Goal: Find contact information: Find contact information

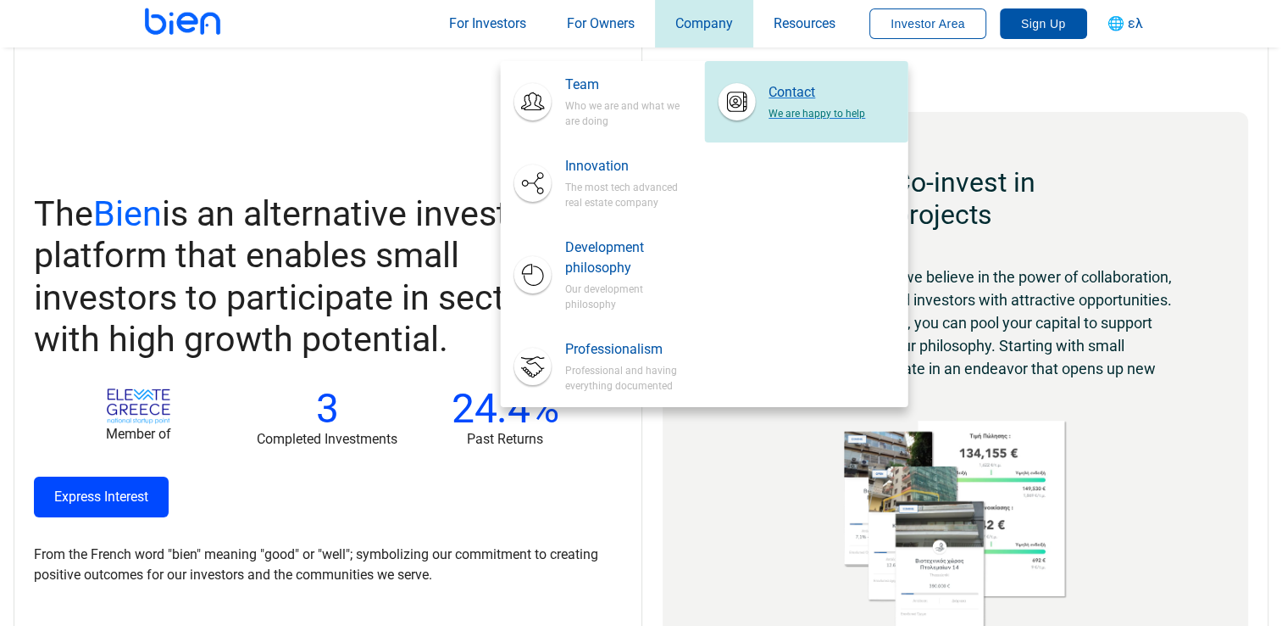
click at [759, 78] on link "Contact We are happy to help" at bounding box center [805, 101] width 203 height 81
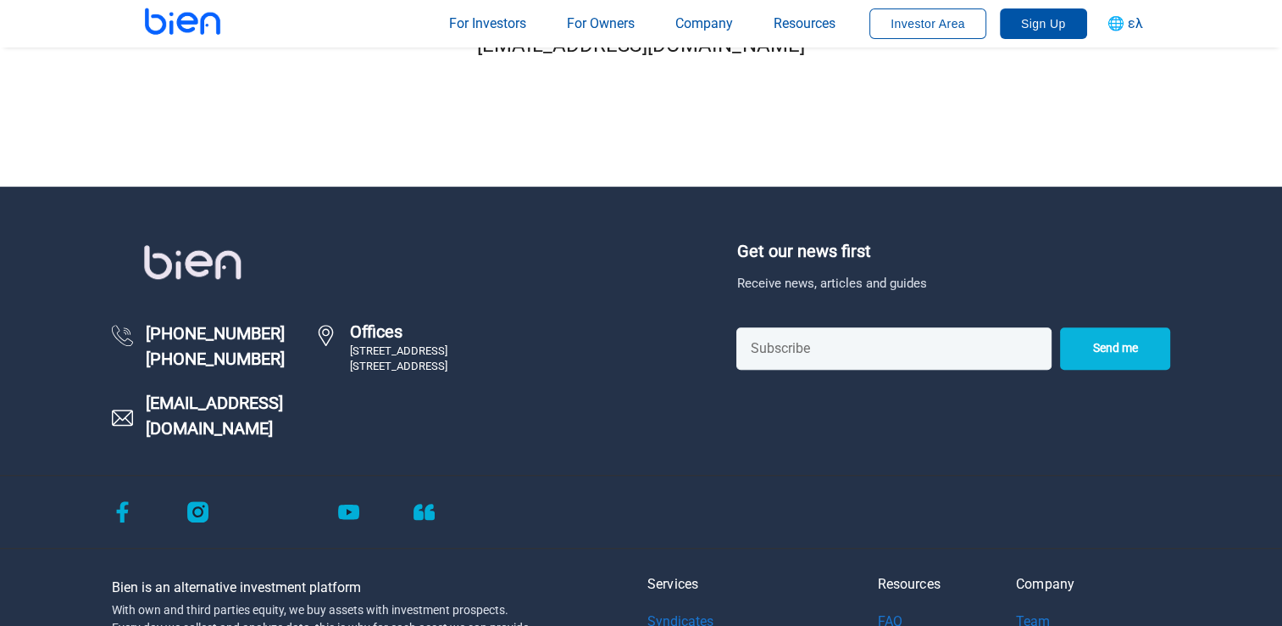
scroll to position [848, 0]
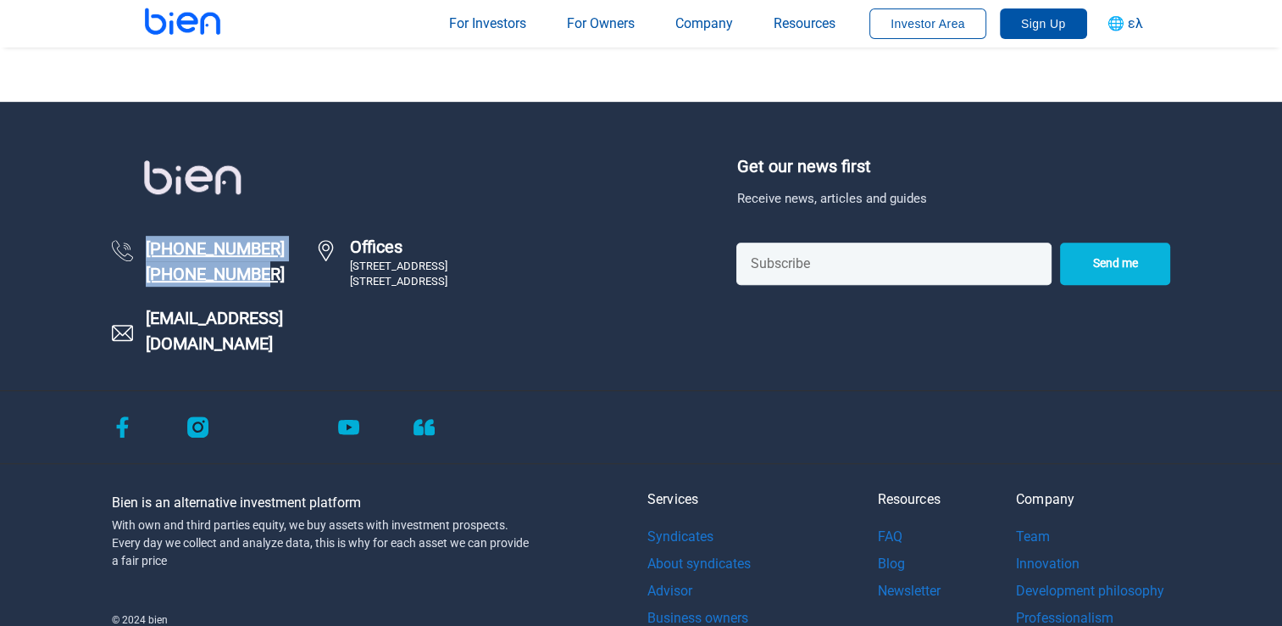
drag, startPoint x: 140, startPoint y: 233, endPoint x: 283, endPoint y: 275, distance: 149.4
click at [283, 275] on div "[PHONE_NUMBER] [PHONE_NUMBER] Offices [STREET_ADDRESS] [EMAIL_ADDRESS][DOMAIN_N…" at bounding box center [418, 254] width 626 height 203
copy span "[PHONE_NUMBER] [PHONE_NUMBER]"
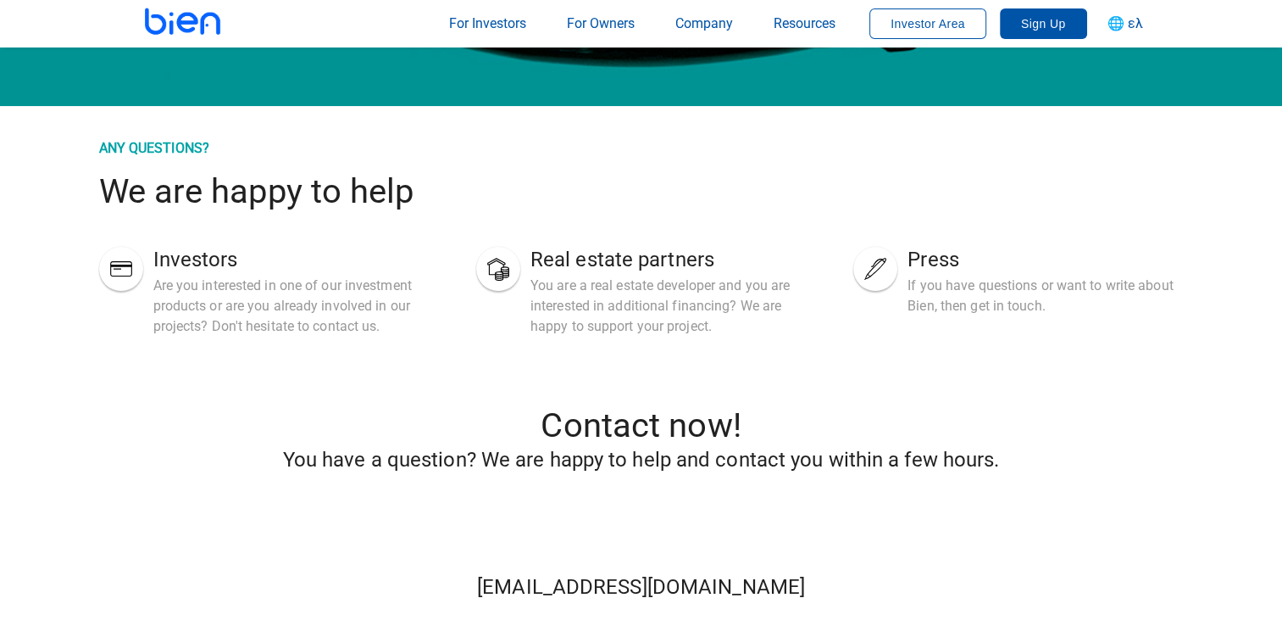
scroll to position [170, 0]
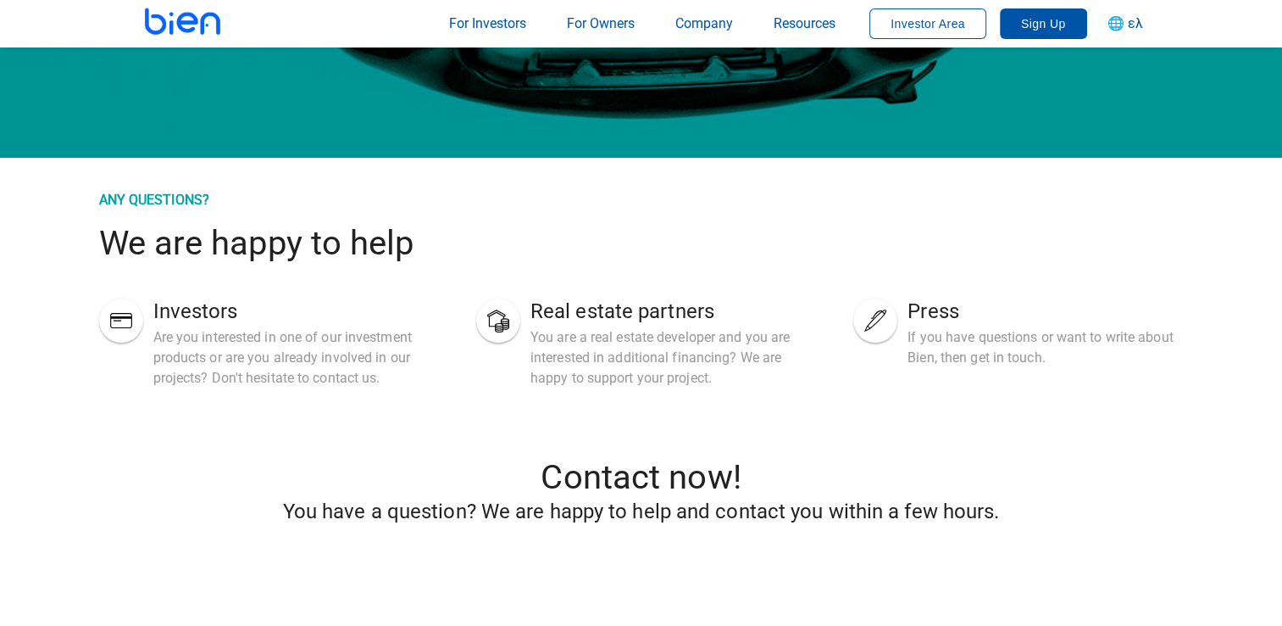
click at [206, 357] on div "Are you interested in one of our investment products or are you already involve…" at bounding box center [290, 357] width 275 height 61
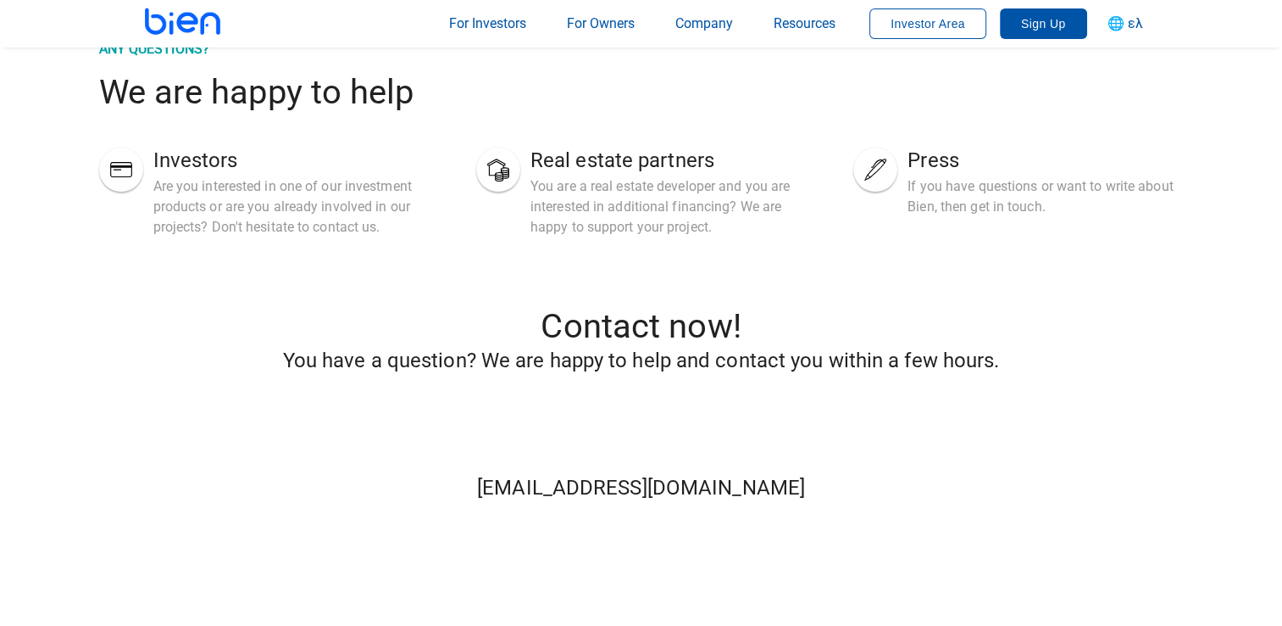
scroll to position [763, 0]
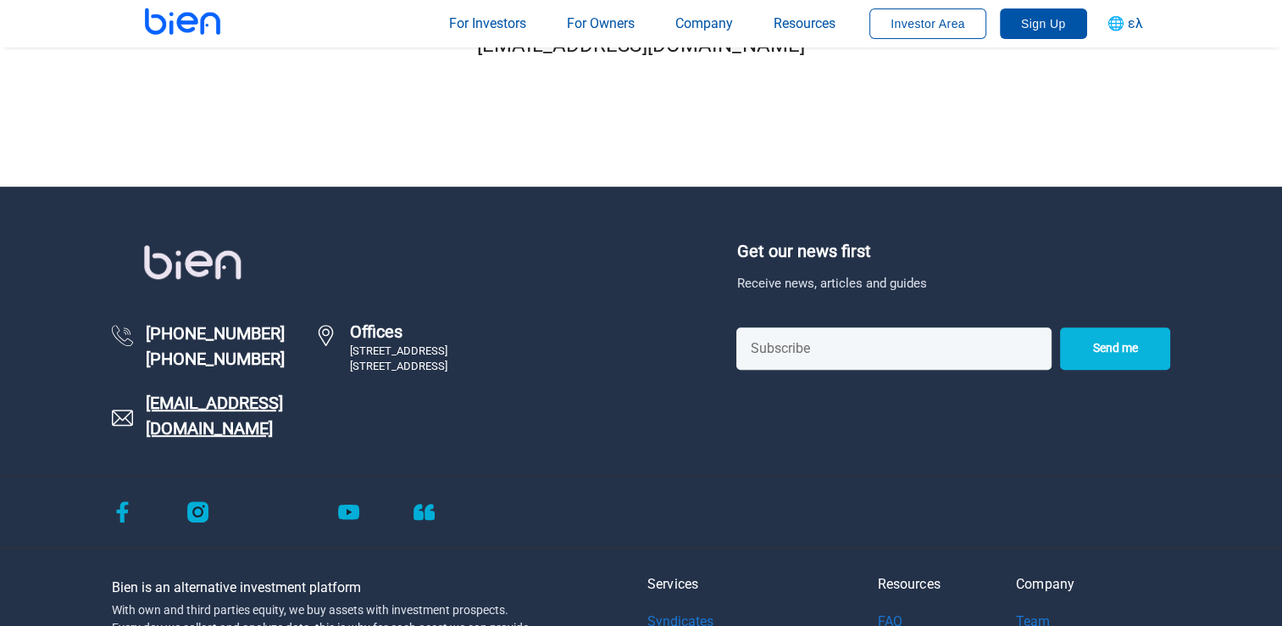
drag, startPoint x: 236, startPoint y: 409, endPoint x: 258, endPoint y: 405, distance: 22.3
click at [236, 409] on span "[EMAIL_ADDRESS][DOMAIN_NAME]" at bounding box center [231, 415] width 170 height 51
click at [180, 442] on div "Get our news first Receive news, articles and guides Send me [PHONE_NUMBER] [PH…" at bounding box center [641, 356] width 1282 height 238
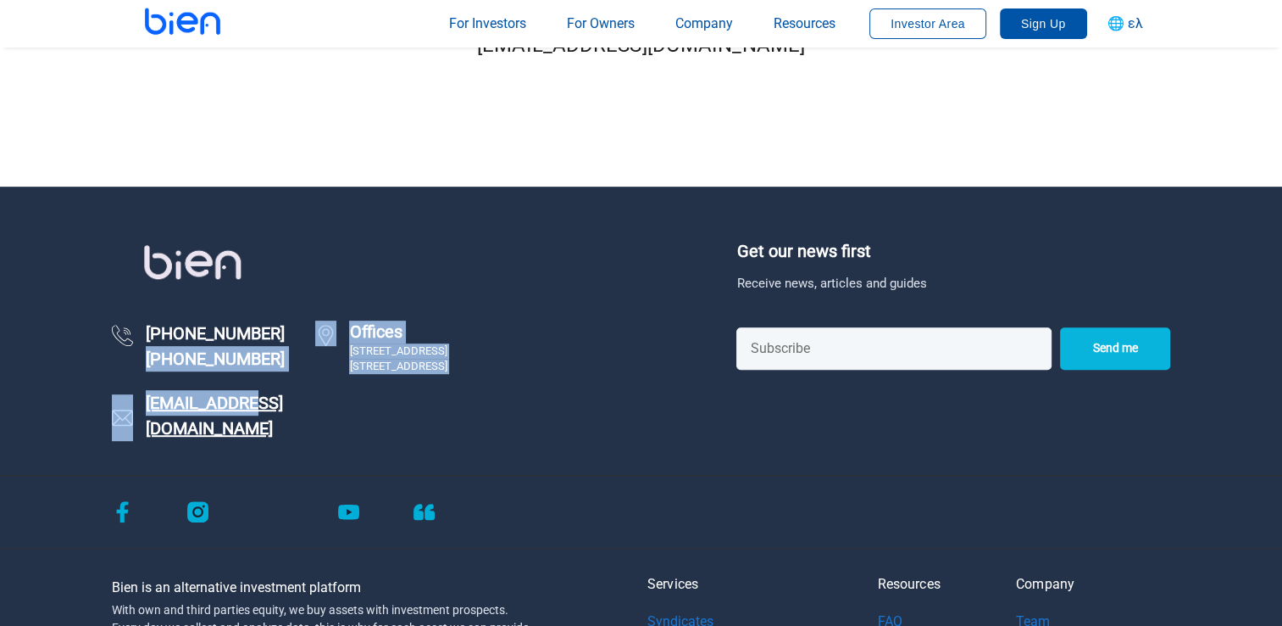
drag, startPoint x: 135, startPoint y: 388, endPoint x: 250, endPoint y: 402, distance: 116.1
click at [250, 402] on div "[PHONE_NUMBER] [PHONE_NUMBER] Offices [STREET_ADDRESS] [EMAIL_ADDRESS][DOMAIN_N…" at bounding box center [418, 380] width 613 height 120
drag, startPoint x: 250, startPoint y: 402, endPoint x: 256, endPoint y: 431, distance: 29.4
click at [253, 428] on div "Get our news first Receive news, articles and guides Send me [PHONE_NUMBER] [PH…" at bounding box center [641, 356] width 1282 height 238
